Goal: Task Accomplishment & Management: Manage account settings

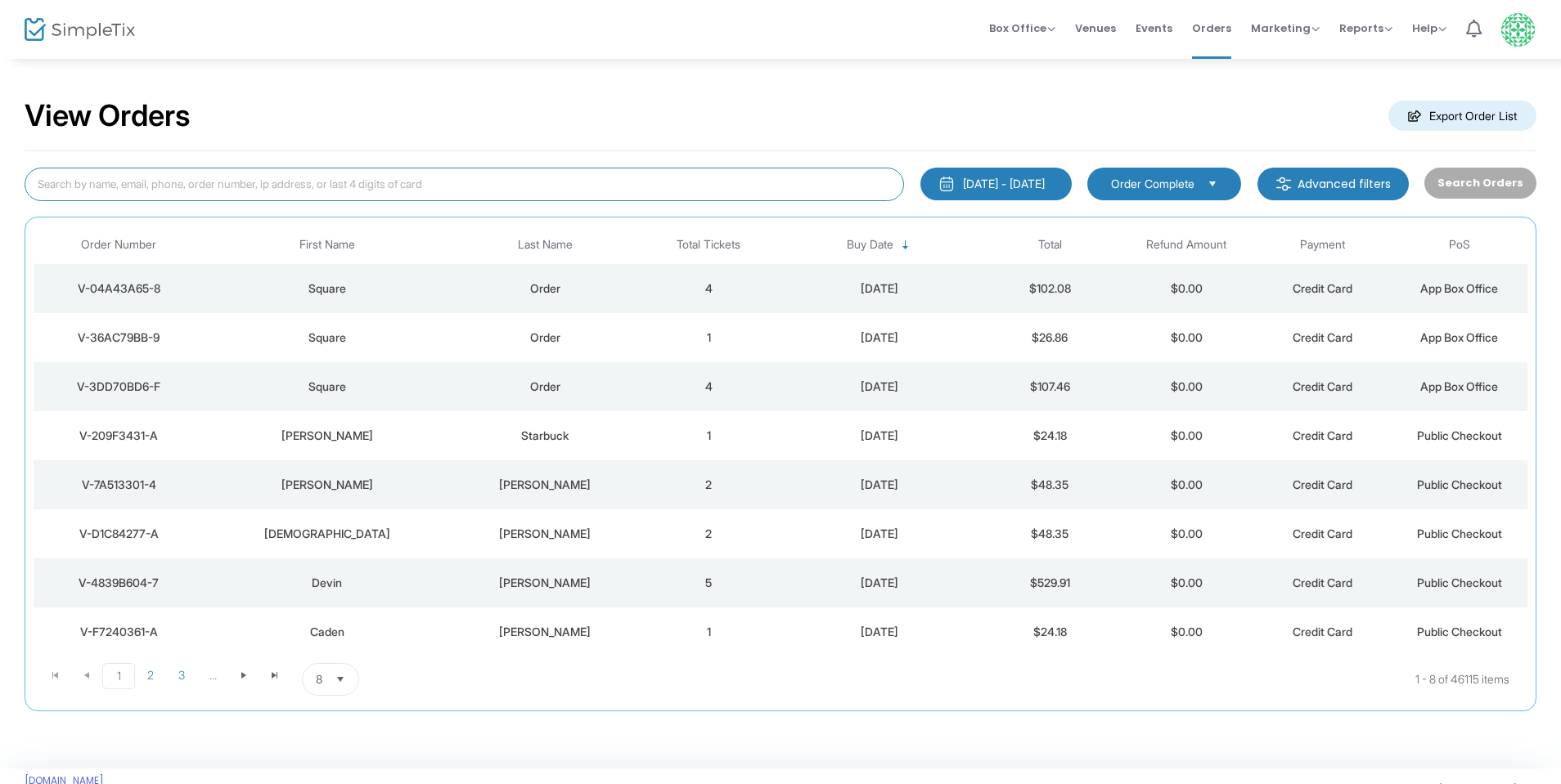
click at [199, 184] on input at bounding box center [464, 185] width 879 height 33
type input "[PERSON_NAME]"
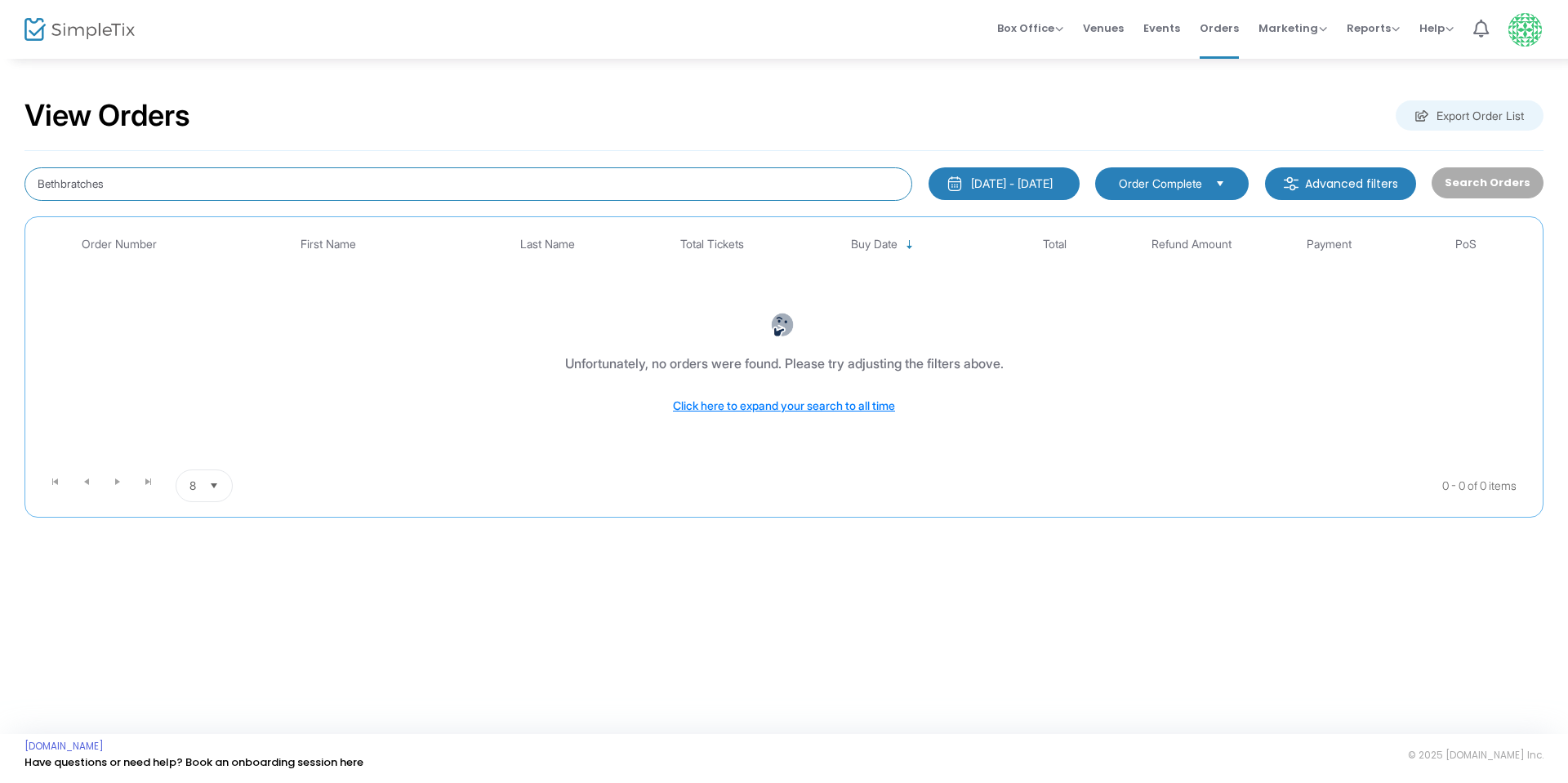
click at [60, 183] on input "Bethbratches" at bounding box center [468, 184] width 887 height 33
type input "[PERSON_NAME]"
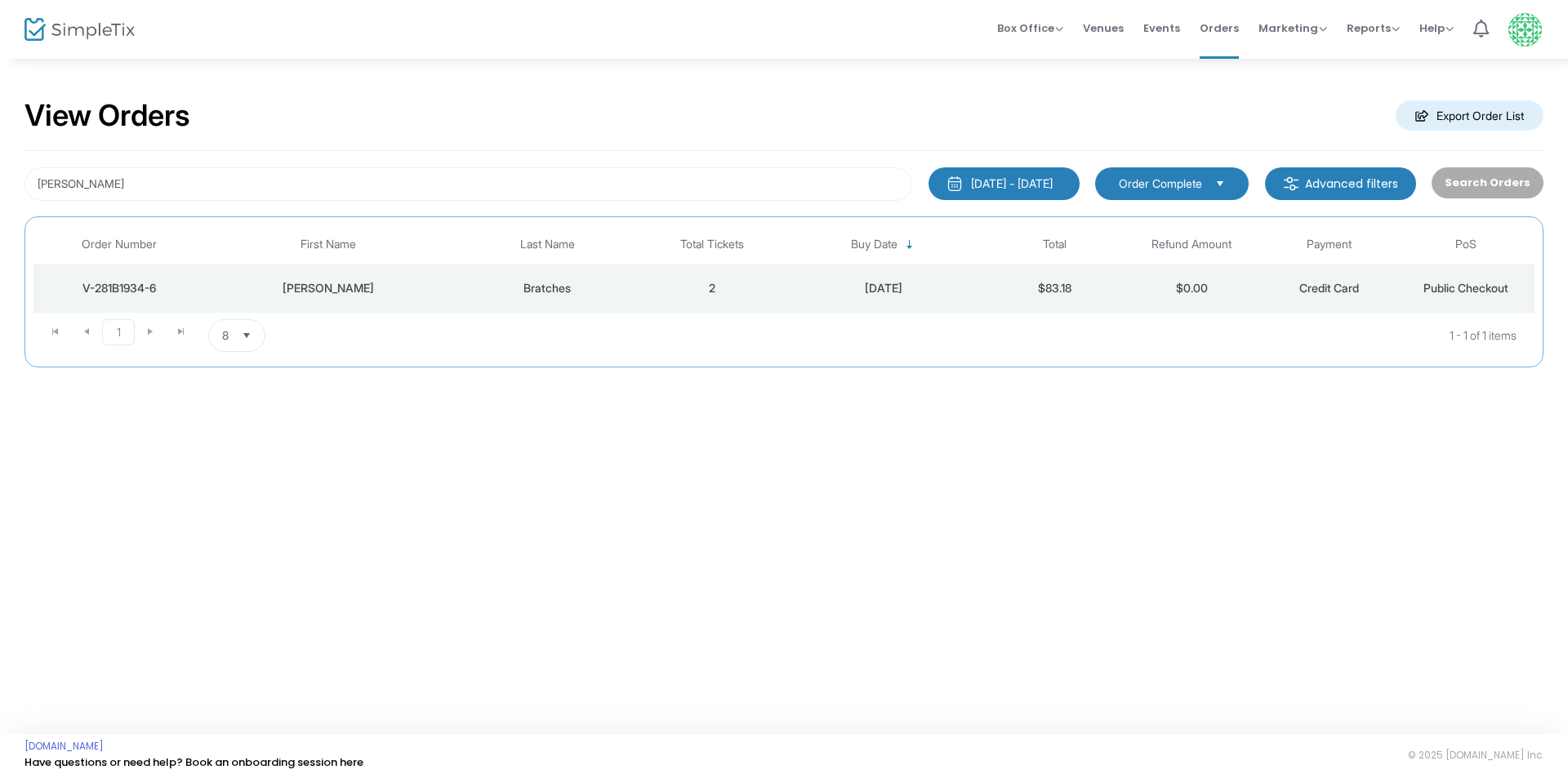
click at [108, 287] on div "V-281B1934-6" at bounding box center [119, 287] width 163 height 17
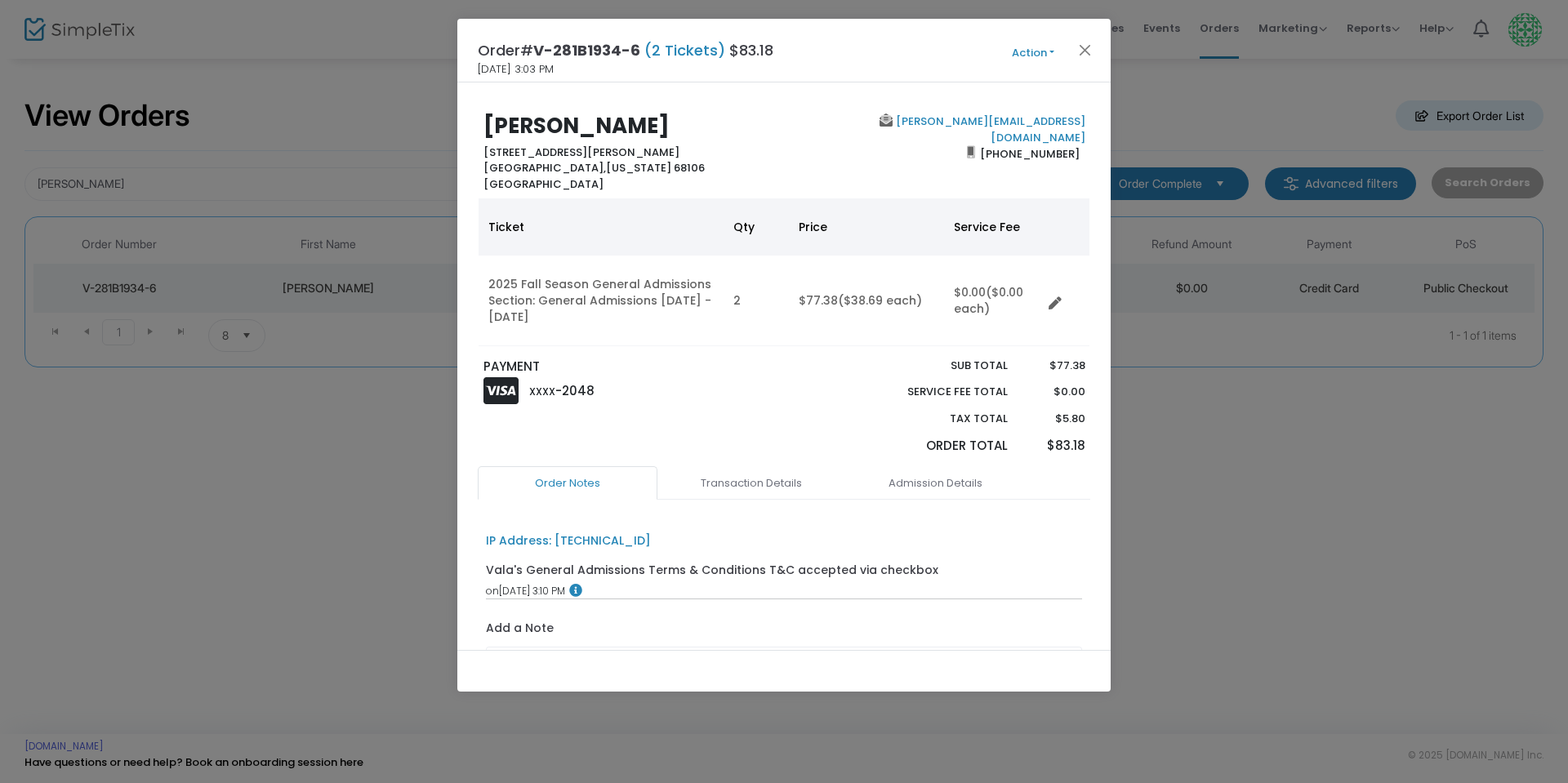
click at [1028, 50] on button "Action" at bounding box center [1033, 53] width 98 height 18
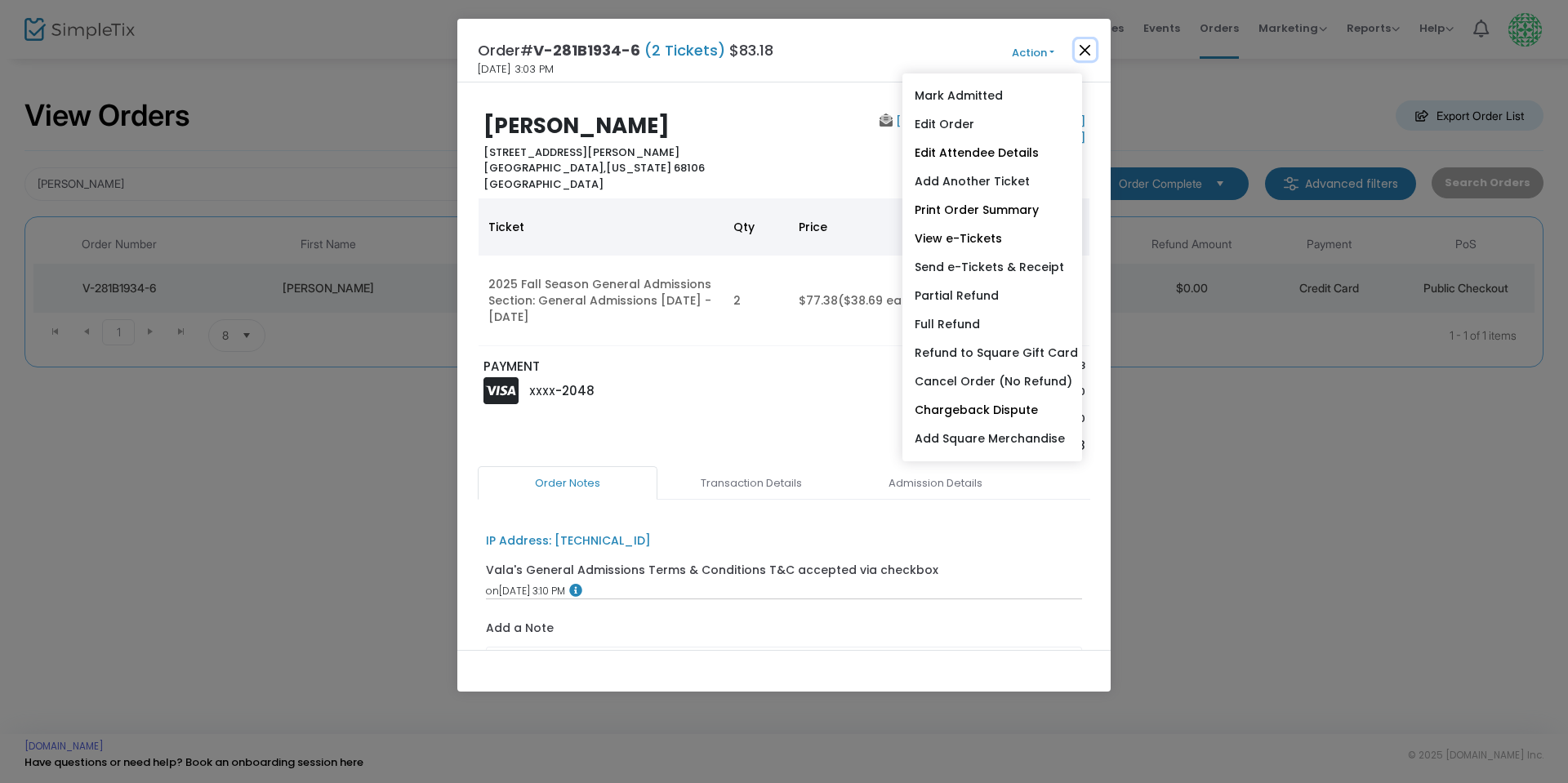
click at [1091, 46] on button "Close" at bounding box center [1085, 50] width 22 height 22
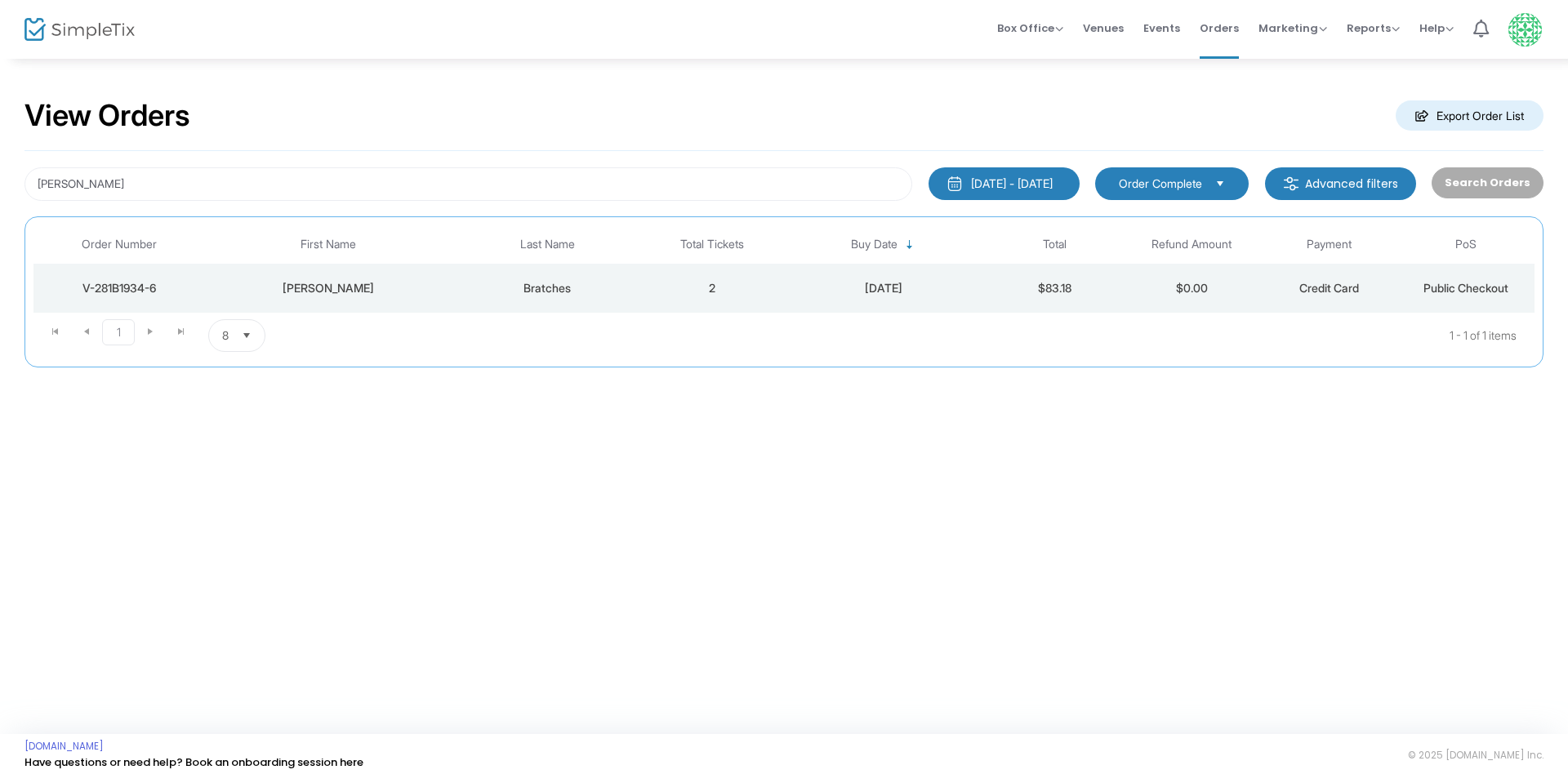
click at [118, 289] on div "V-281B1934-6" at bounding box center [119, 287] width 163 height 17
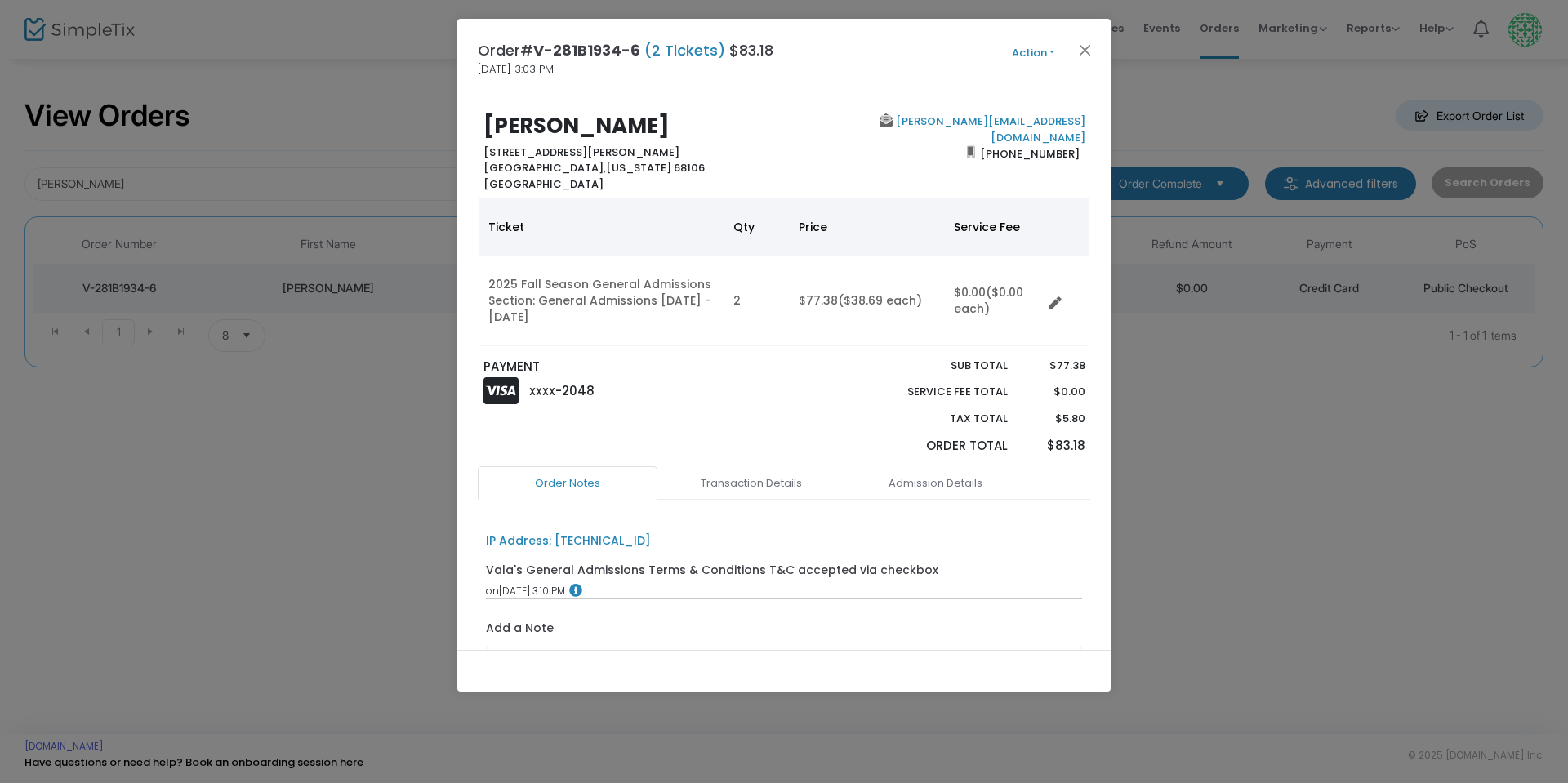
click at [1019, 51] on button "Action" at bounding box center [1033, 53] width 98 height 18
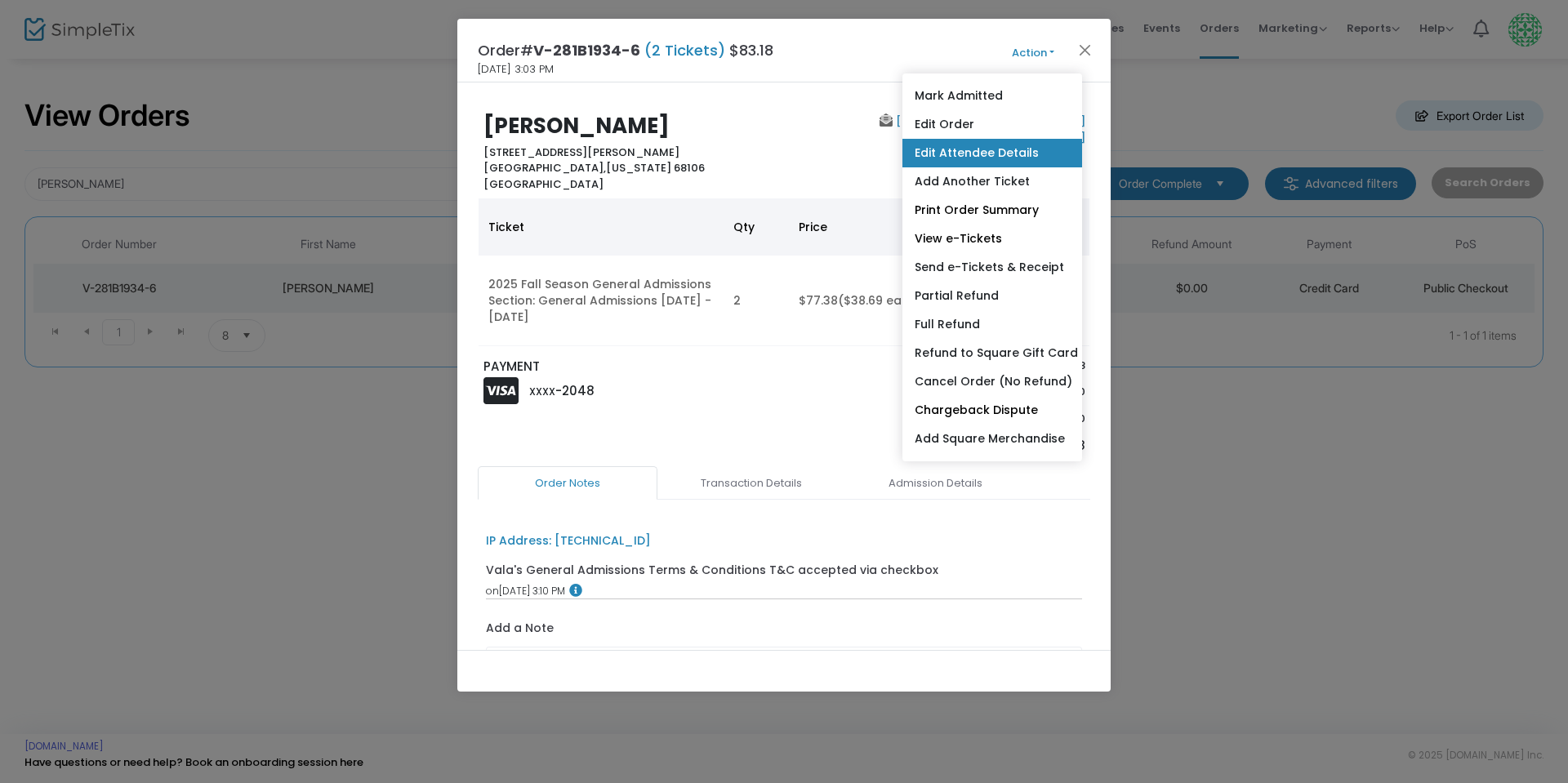
click at [945, 154] on link "Edit Attendee Details" at bounding box center [991, 152] width 180 height 28
